Goal: Information Seeking & Learning: Learn about a topic

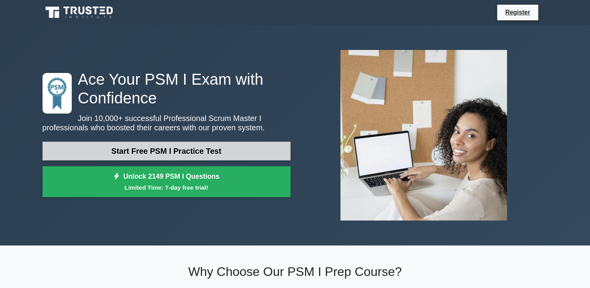
click at [130, 149] on link "Start Free PSM I Practice Test" at bounding box center [167, 151] width 248 height 19
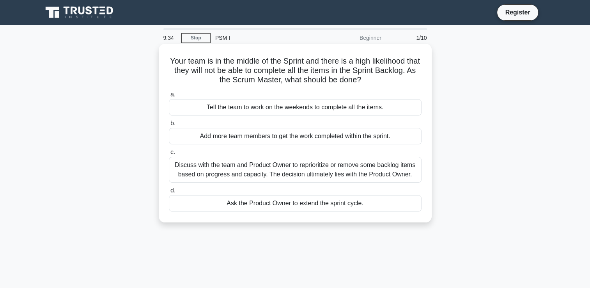
click at [318, 167] on div "Discuss with the team and Product Owner to reprioritize or remove some backlog …" at bounding box center [295, 170] width 253 height 26
click at [169, 155] on input "c. Discuss with the team and Product Owner to reprioritize or remove some backl…" at bounding box center [169, 152] width 0 height 5
